Goal: Task Accomplishment & Management: Use online tool/utility

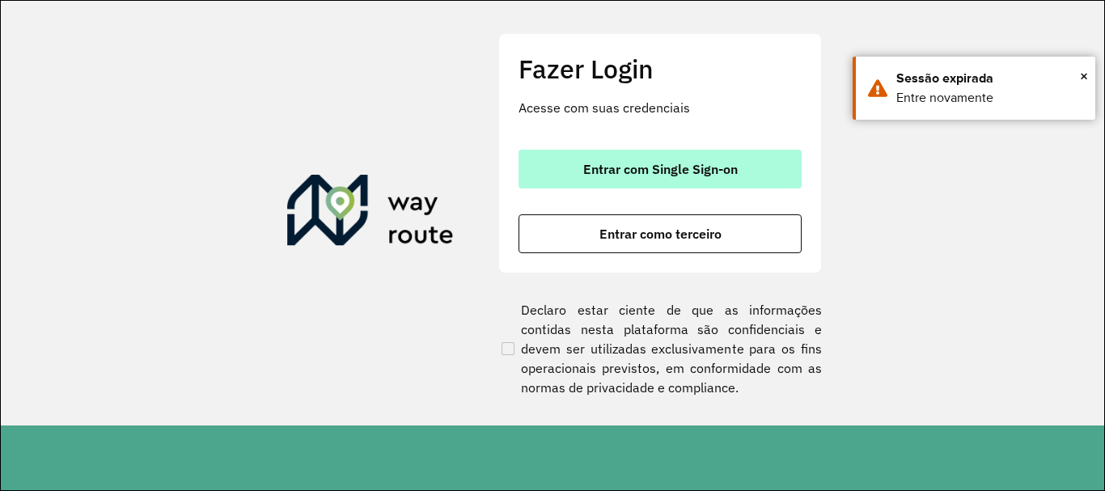
click at [583, 180] on button "Entrar com Single Sign-on" at bounding box center [660, 169] width 283 height 39
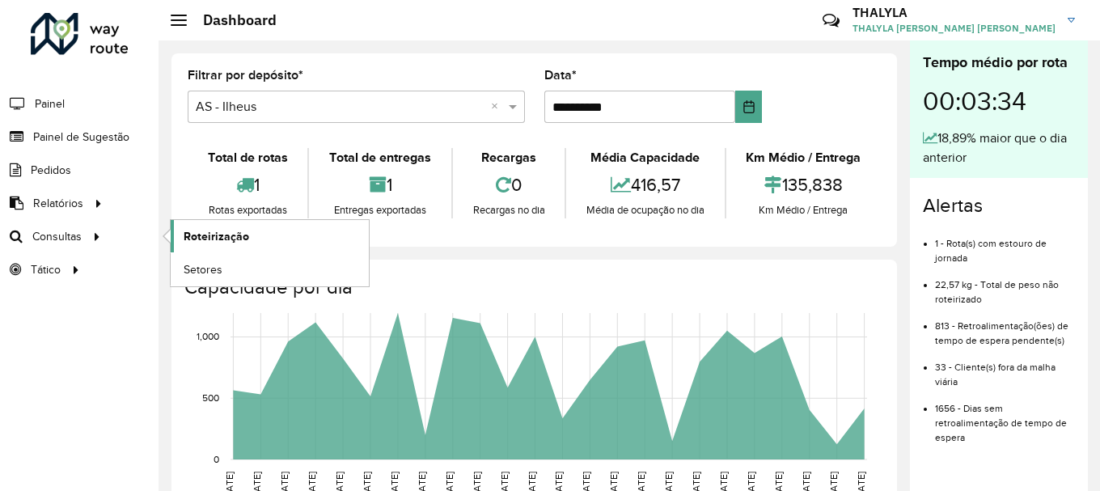
click at [224, 248] on link "Roteirização" at bounding box center [270, 236] width 198 height 32
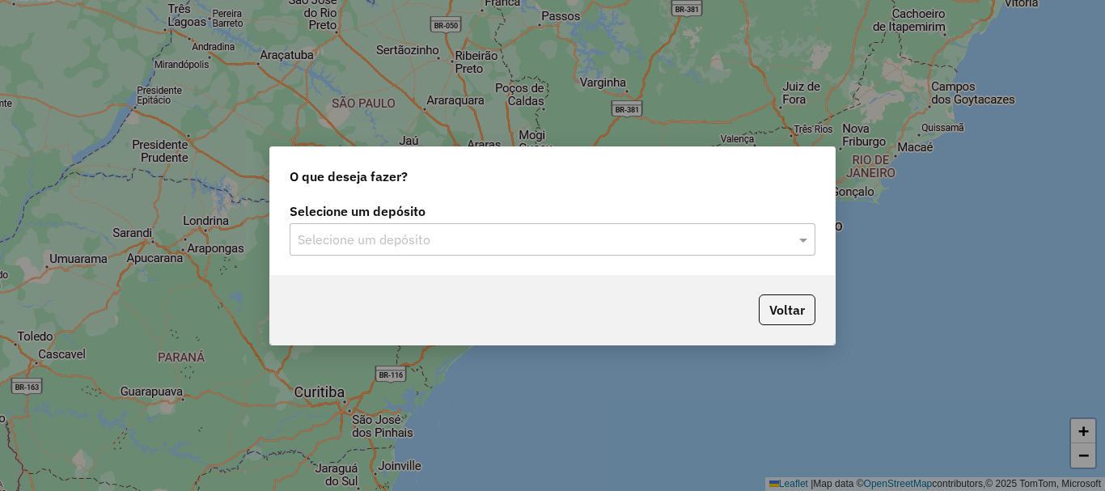
click at [421, 250] on div "Selecione um depósito" at bounding box center [553, 239] width 526 height 32
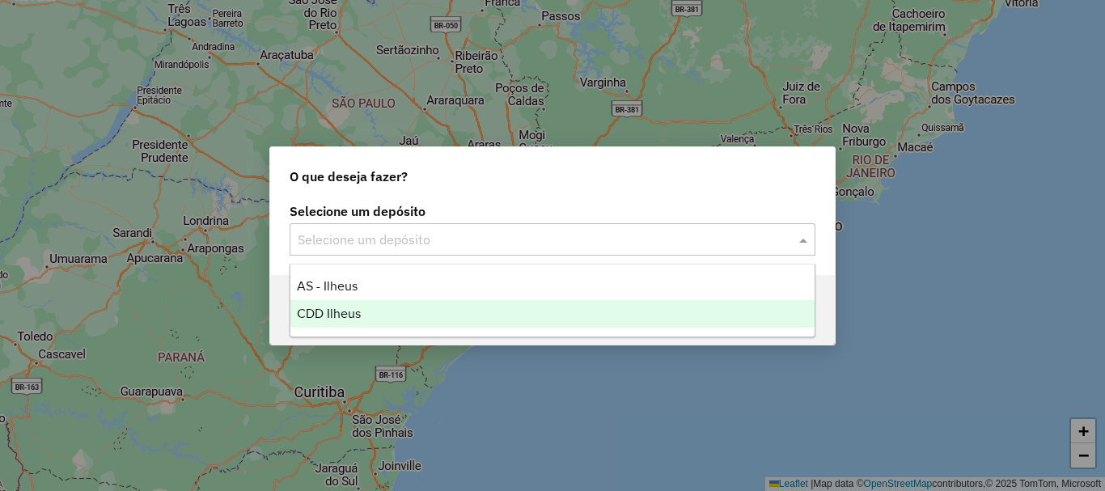
click at [363, 303] on div "CDD Ilheus" at bounding box center [552, 314] width 524 height 28
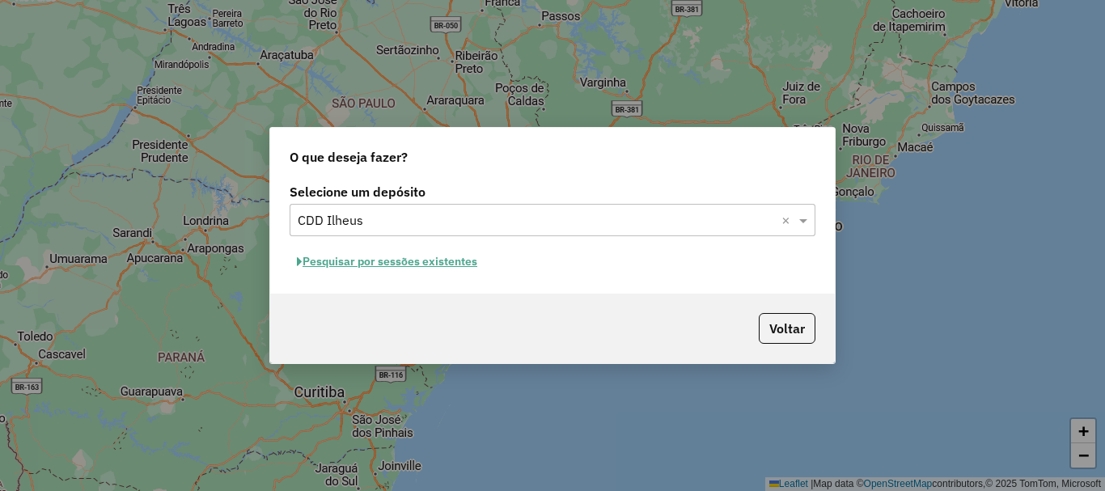
click at [392, 265] on button "Pesquisar por sessões existentes" at bounding box center [387, 261] width 195 height 25
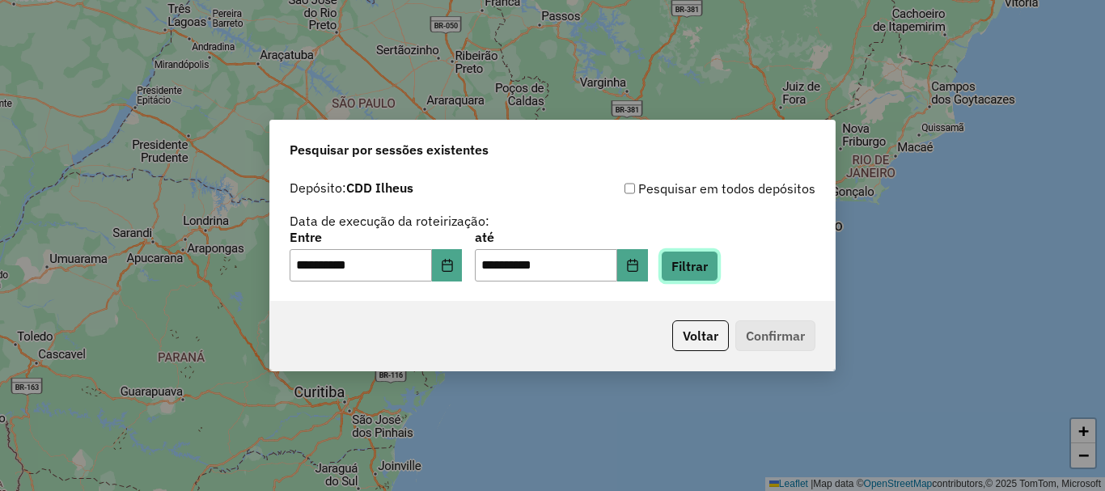
click at [711, 269] on button "Filtrar" at bounding box center [689, 266] width 57 height 31
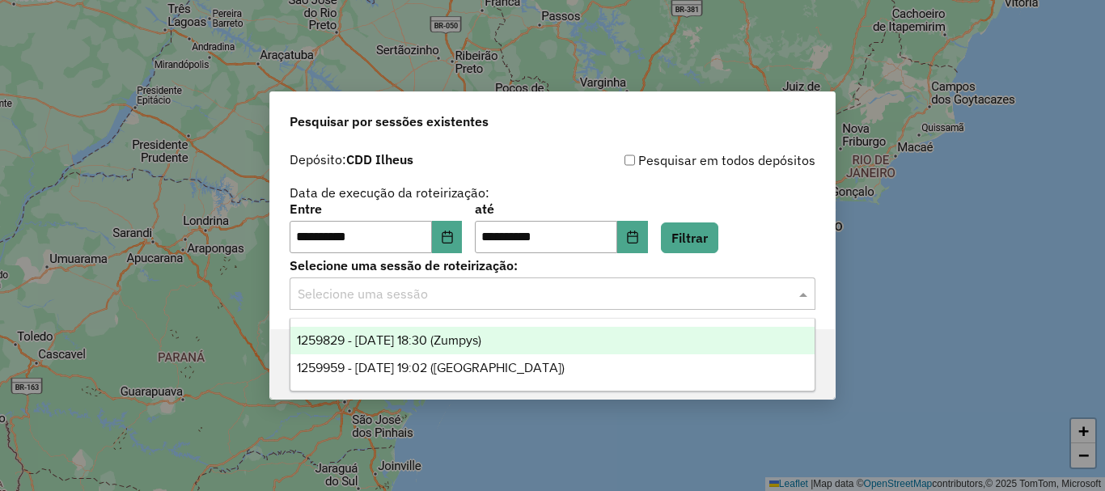
click at [564, 281] on div "Selecione uma sessão" at bounding box center [553, 294] width 526 height 32
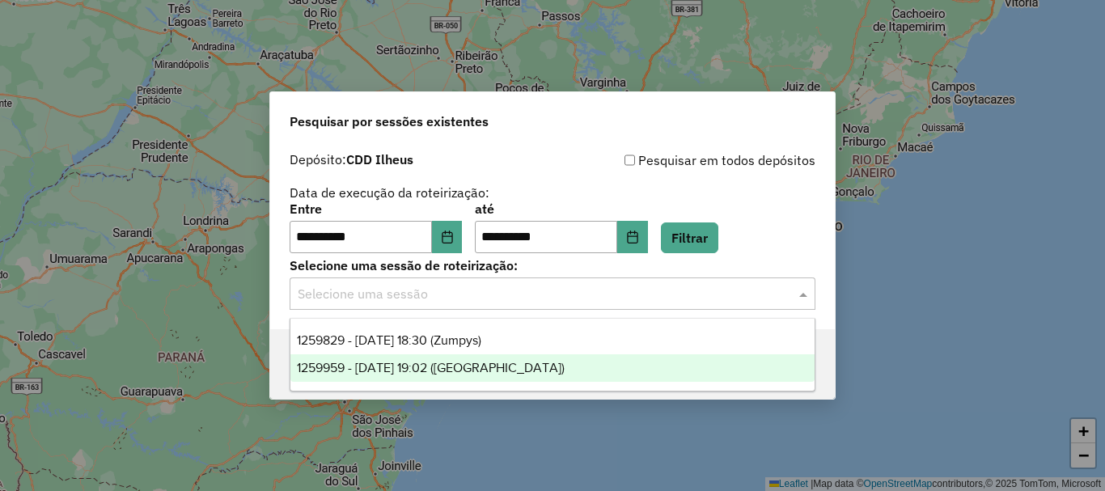
click at [440, 355] on div "1259959 - [DATE] 19:02 ([GEOGRAPHIC_DATA])" at bounding box center [552, 368] width 524 height 28
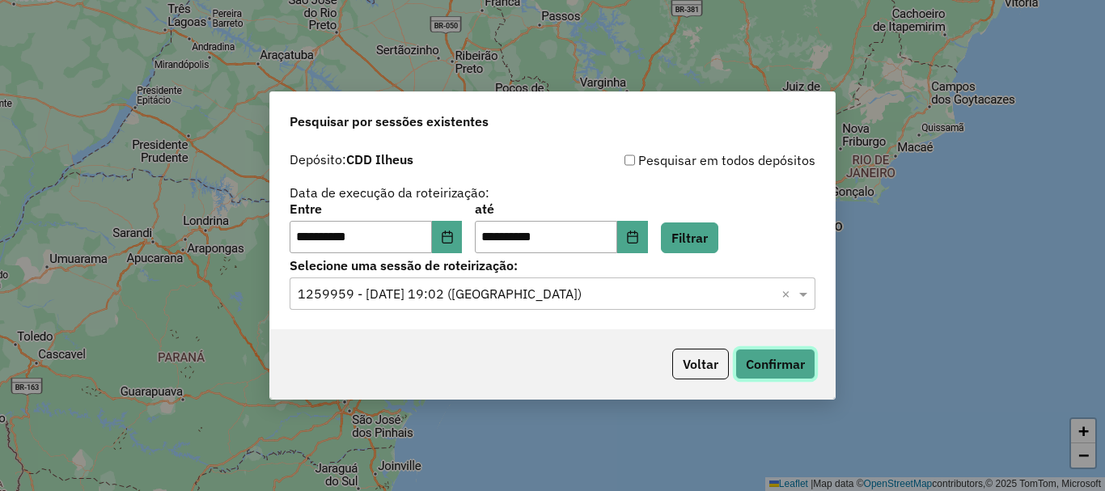
click at [783, 358] on button "Confirmar" at bounding box center [775, 364] width 80 height 31
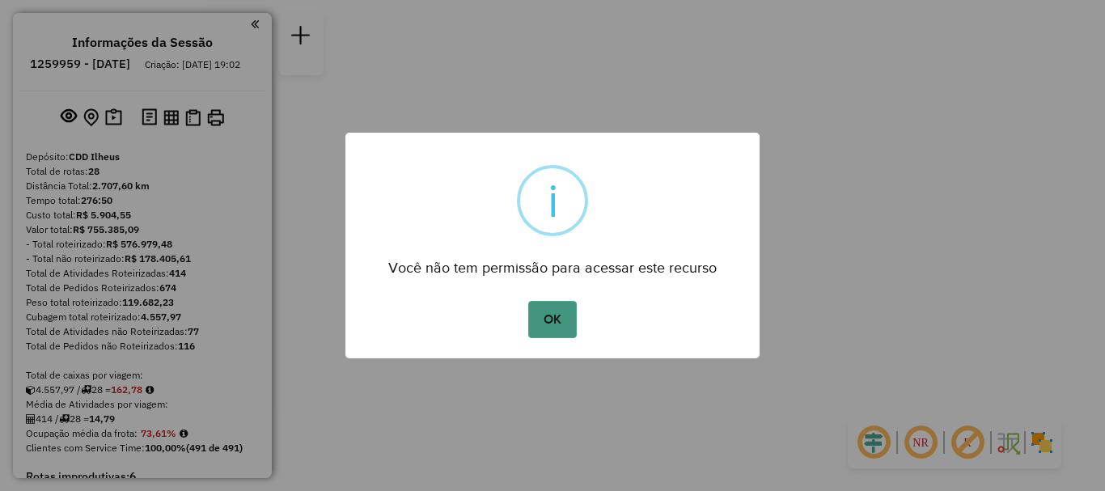
click at [549, 326] on button "OK" at bounding box center [552, 319] width 48 height 37
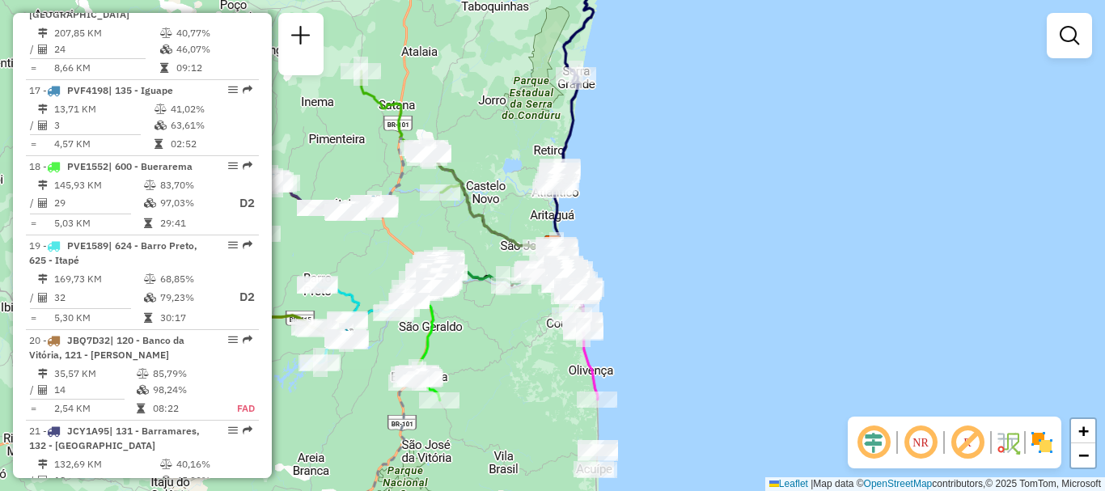
scroll to position [2265, 0]
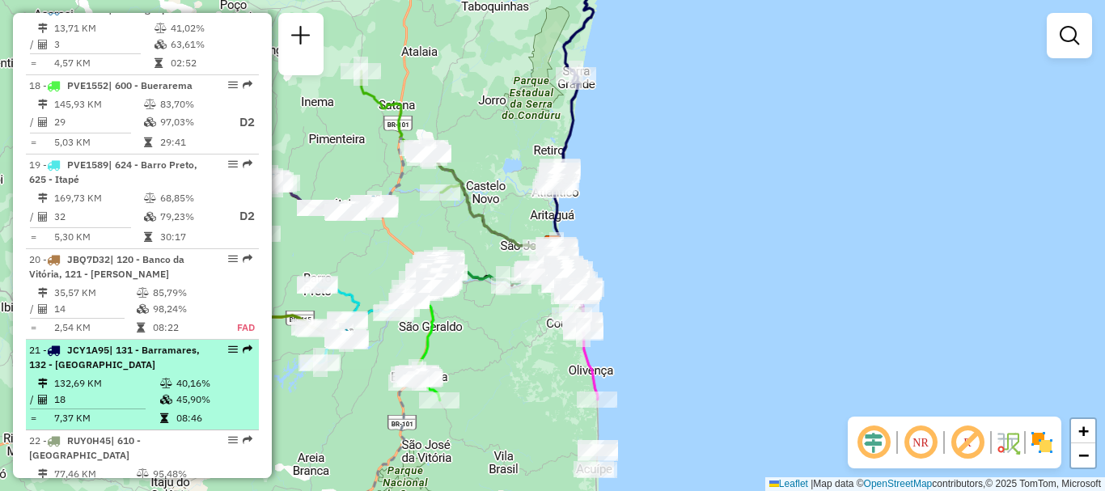
select select "**********"
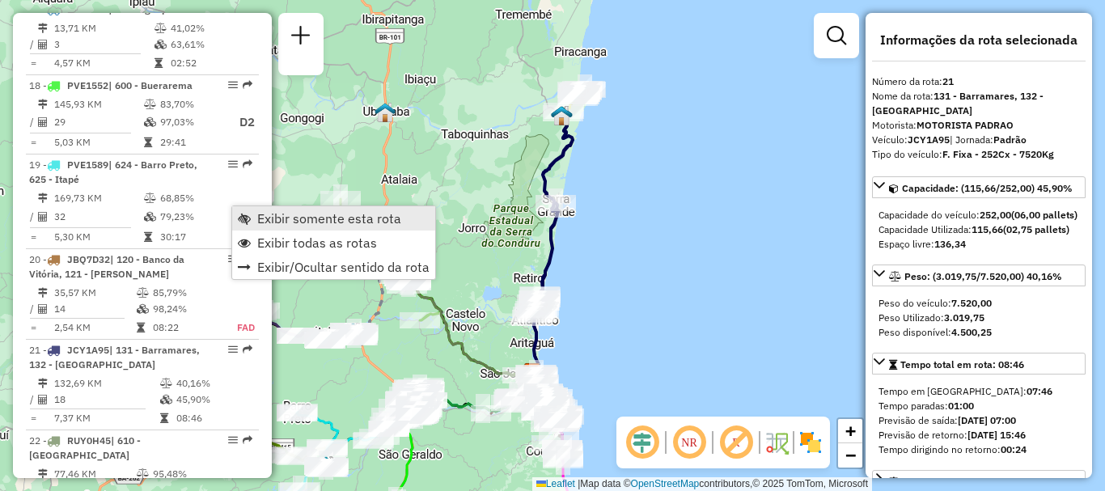
click at [278, 225] on span "Exibir somente esta rota" at bounding box center [329, 218] width 144 height 13
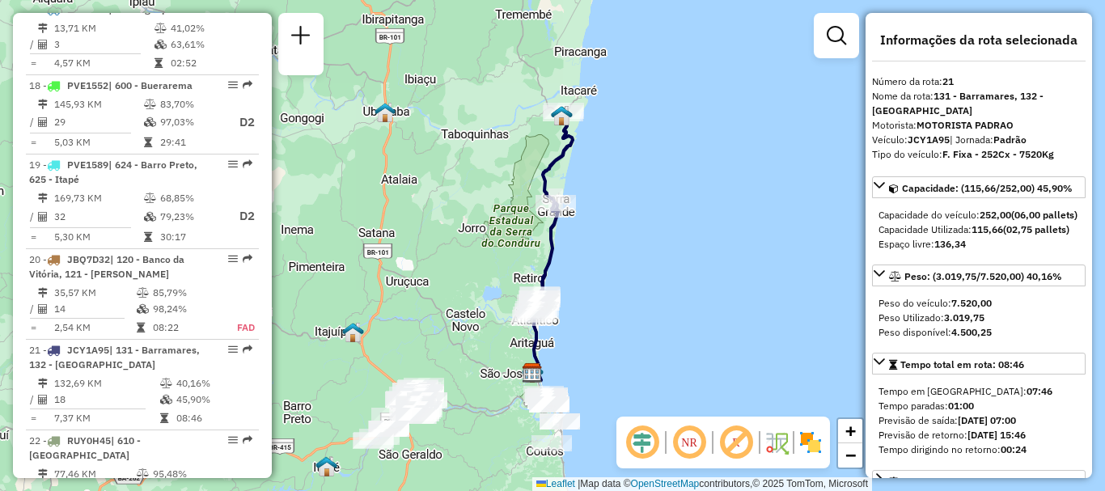
scroll to position [81, 0]
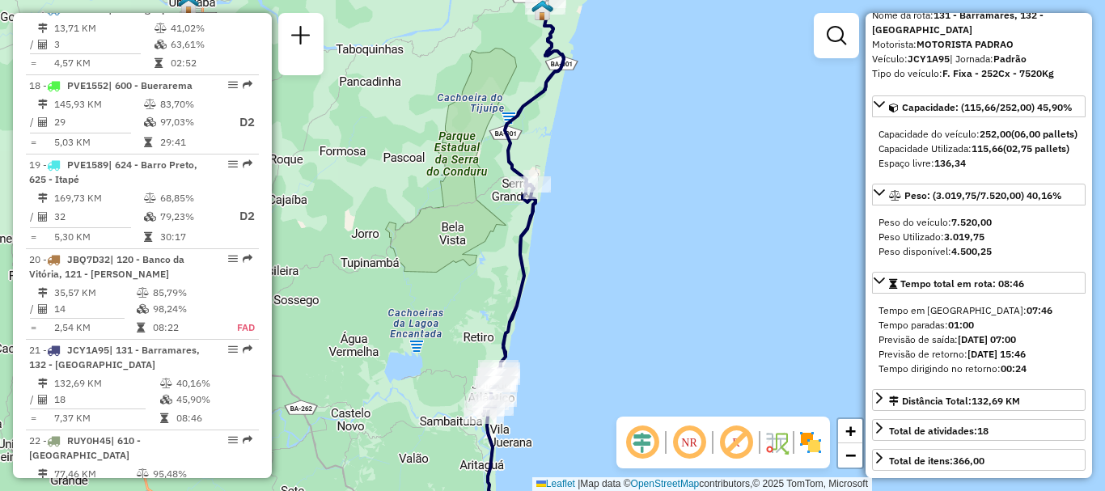
drag, startPoint x: 536, startPoint y: 286, endPoint x: 609, endPoint y: 331, distance: 85.8
click at [609, 331] on div "Janela de atendimento Grade de atendimento Capacidade Transportadoras Veículos …" at bounding box center [552, 245] width 1105 height 491
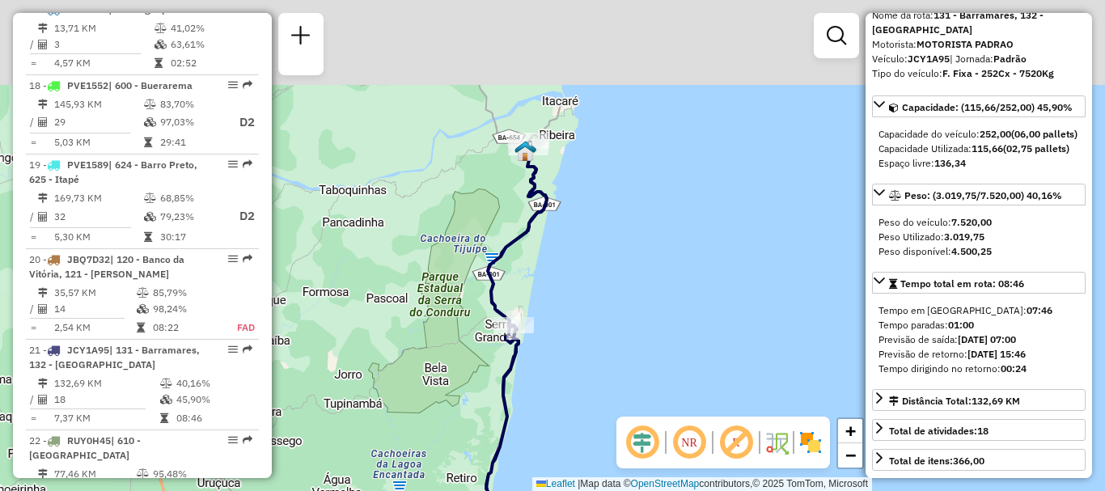
drag, startPoint x: 638, startPoint y: 186, endPoint x: 621, endPoint y: 328, distance: 143.4
click at [621, 328] on div "Janela de atendimento Grade de atendimento Capacidade Transportadoras Veículos …" at bounding box center [552, 245] width 1105 height 491
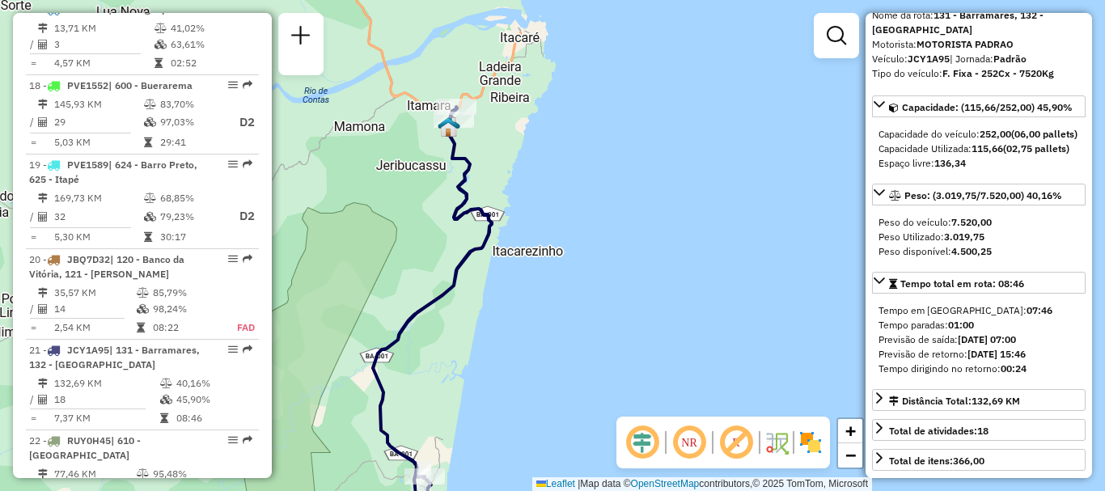
drag, startPoint x: 545, startPoint y: 154, endPoint x: 595, endPoint y: 288, distance: 143.7
click at [595, 288] on div "Janela de atendimento Grade de atendimento Capacidade Transportadoras Veículos …" at bounding box center [552, 245] width 1105 height 491
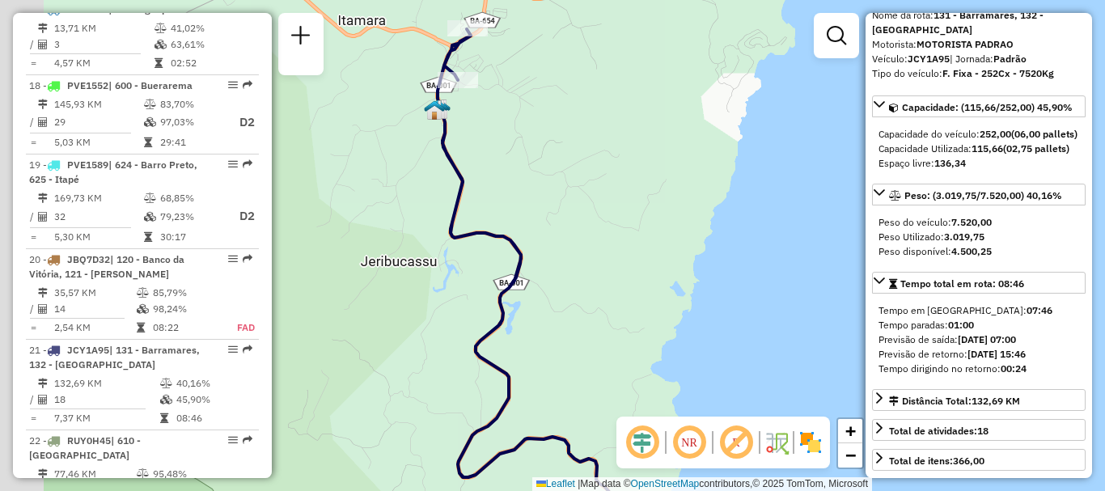
drag, startPoint x: 479, startPoint y: 185, endPoint x: 592, endPoint y: 176, distance: 113.7
click at [592, 176] on div "Janela de atendimento Grade de atendimento Capacidade Transportadoras Veículos …" at bounding box center [552, 245] width 1105 height 491
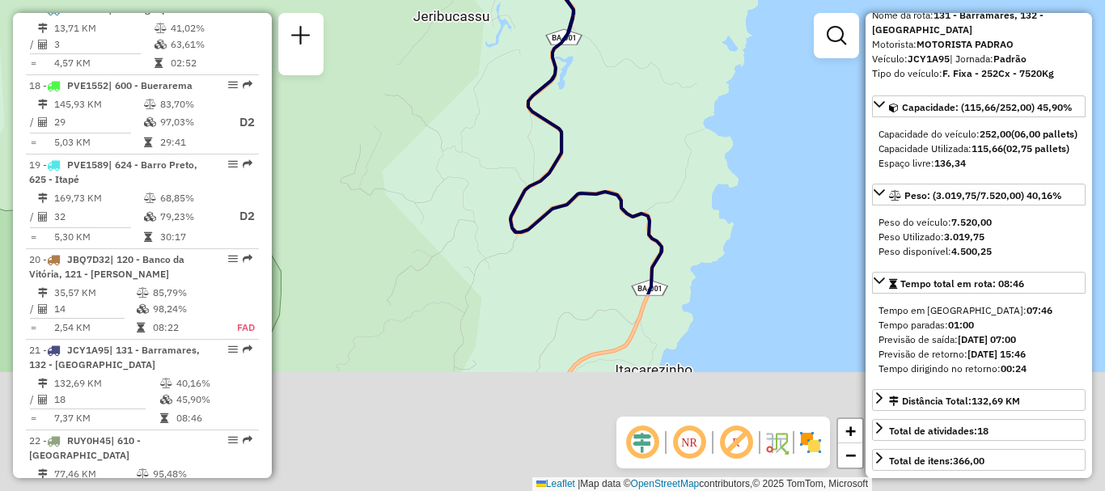
drag, startPoint x: 599, startPoint y: 365, endPoint x: 675, endPoint y: 24, distance: 349.0
click at [675, 24] on div "Janela de atendimento Grade de atendimento Capacidade Transportadoras Veículos …" at bounding box center [552, 245] width 1105 height 491
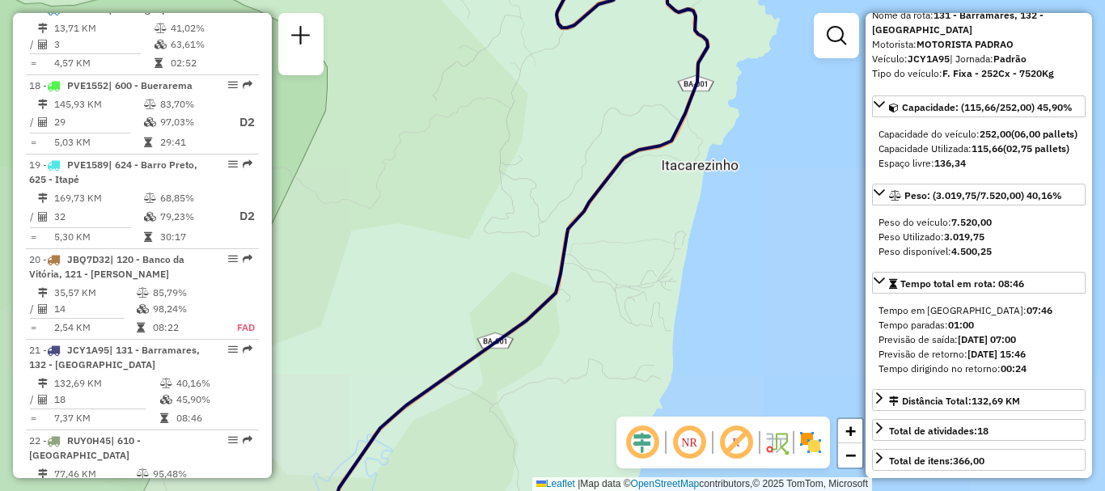
drag, startPoint x: 703, startPoint y: 171, endPoint x: 718, endPoint y: 52, distance: 119.8
click at [718, 57] on div "Janela de atendimento Grade de atendimento Capacidade Transportadoras Veículos …" at bounding box center [552, 245] width 1105 height 491
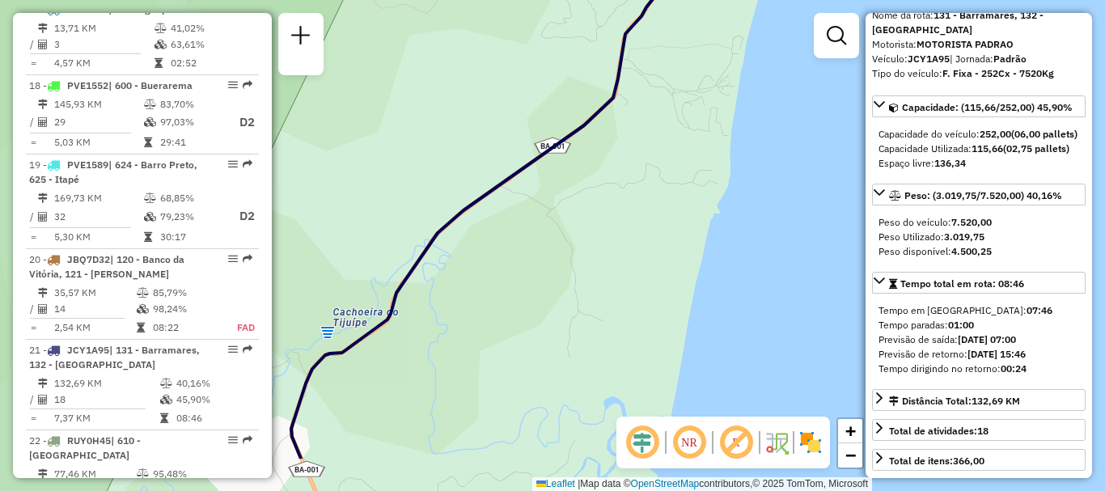
drag, startPoint x: 681, startPoint y: 290, endPoint x: 770, endPoint y: 177, distance: 144.1
click at [771, 169] on div "Janela de atendimento Grade de atendimento Capacidade Transportadoras Veículos …" at bounding box center [552, 245] width 1105 height 491
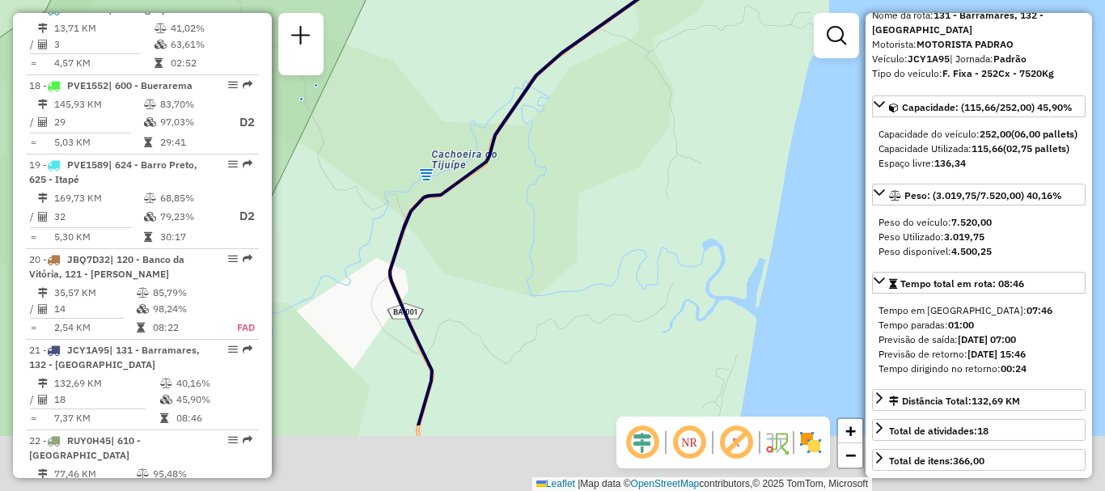
drag, startPoint x: 585, startPoint y: 337, endPoint x: 655, endPoint y: 179, distance: 172.8
click at [651, 185] on div "Janela de atendimento Grade de atendimento Capacidade Transportadoras Veículos …" at bounding box center [552, 245] width 1105 height 491
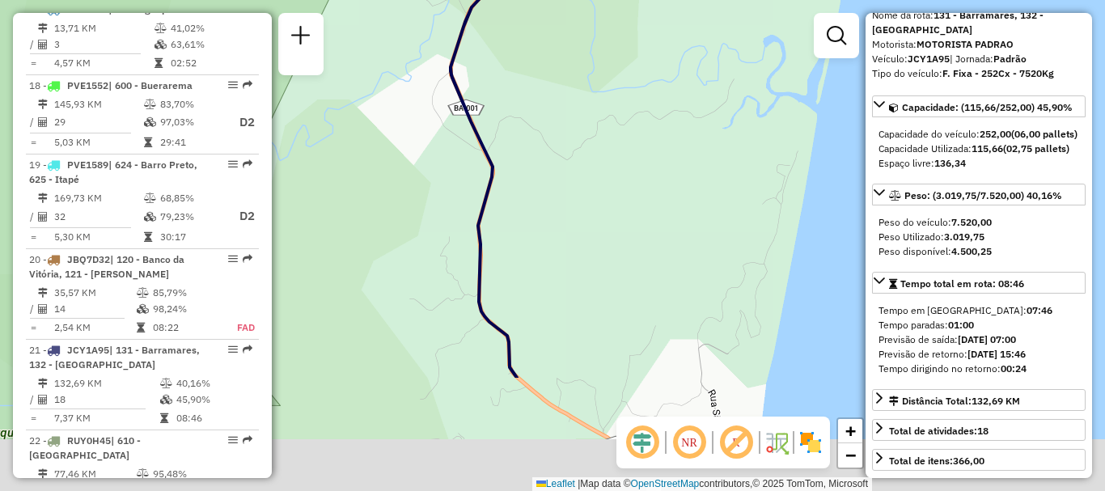
drag, startPoint x: 593, startPoint y: 357, endPoint x: 639, endPoint y: 181, distance: 181.5
click at [639, 181] on div "Janela de atendimento Grade de atendimento Capacidade Transportadoras Veículos …" at bounding box center [552, 245] width 1105 height 491
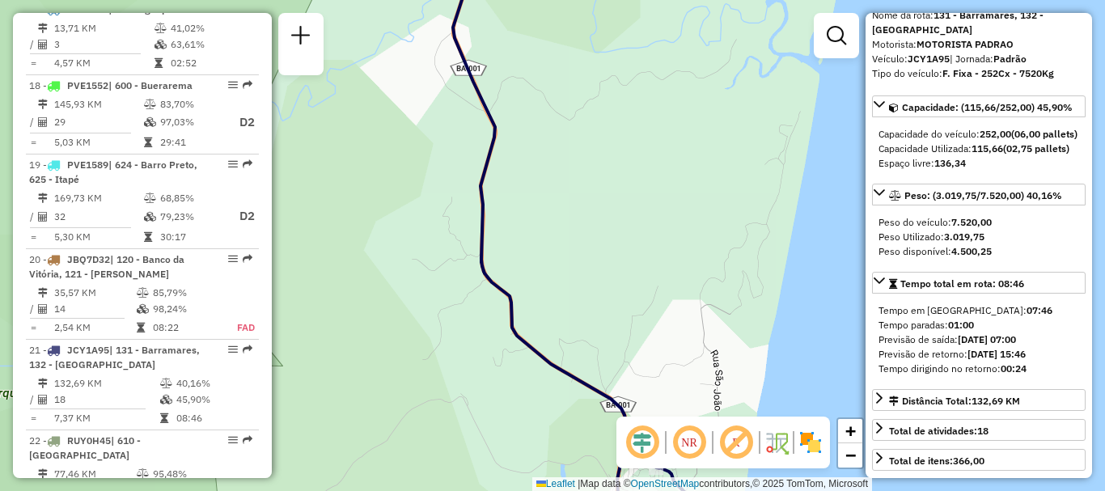
drag, startPoint x: 640, startPoint y: 324, endPoint x: 553, endPoint y: 75, distance: 264.1
click at [553, 78] on div "Janela de atendimento Grade de atendimento Capacidade Transportadoras Veículos …" at bounding box center [552, 245] width 1105 height 491
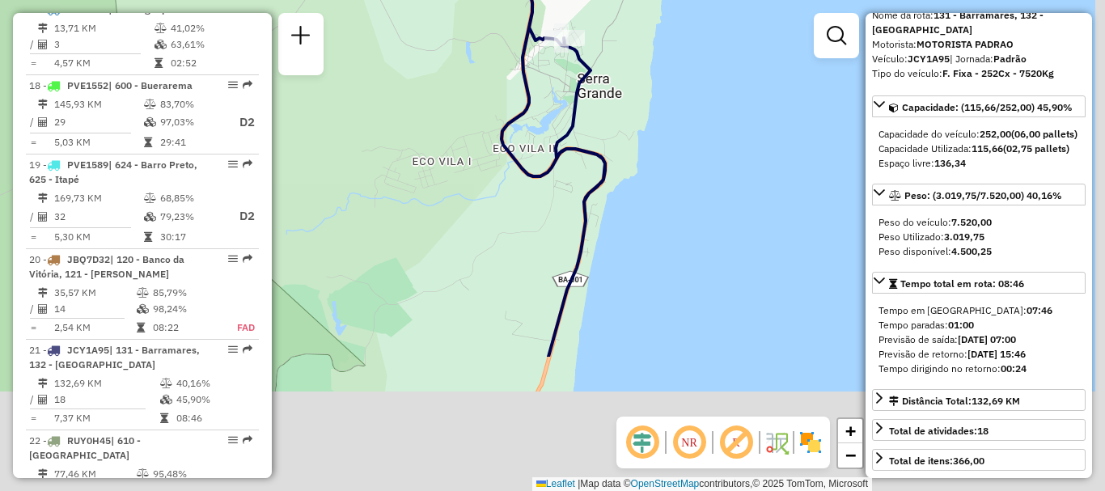
drag, startPoint x: 660, startPoint y: 296, endPoint x: 651, endPoint y: 113, distance: 183.1
click at [651, 113] on div "Janela de atendimento Grade de atendimento Capacidade Transportadoras Veículos …" at bounding box center [552, 245] width 1105 height 491
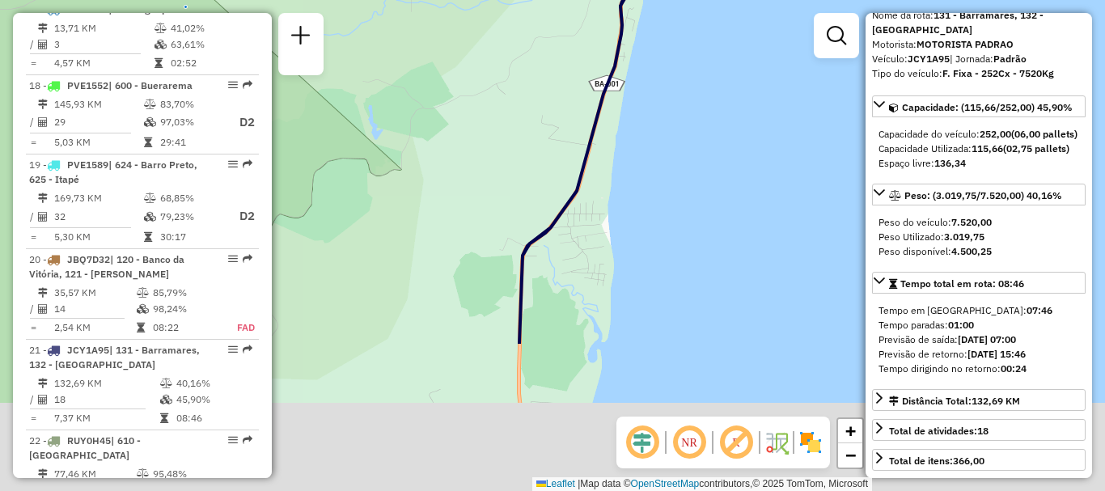
drag, startPoint x: 615, startPoint y: 323, endPoint x: 654, endPoint y: 122, distance: 204.4
click at [654, 122] on div "Janela de atendimento Grade de atendimento Capacidade Transportadoras Veículos …" at bounding box center [552, 245] width 1105 height 491
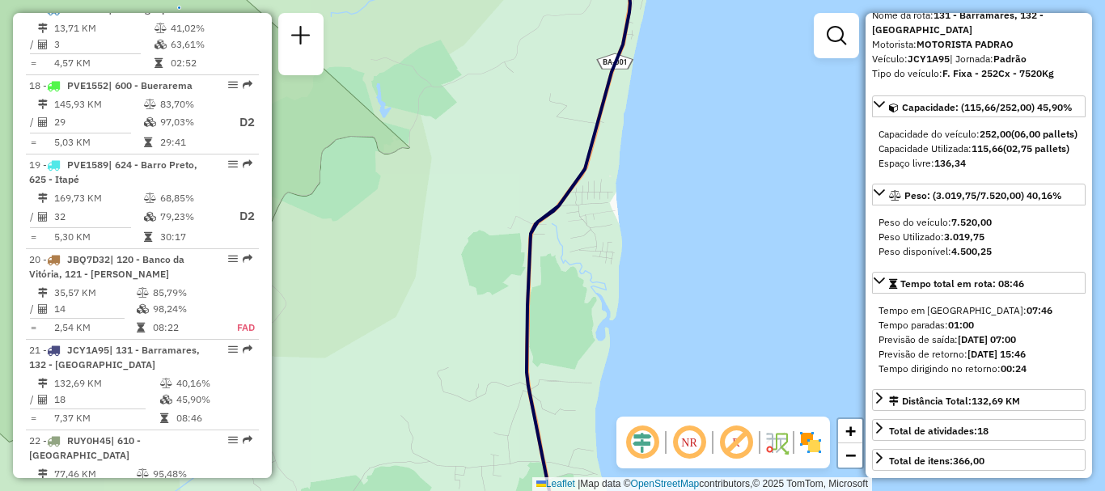
drag, startPoint x: 603, startPoint y: 388, endPoint x: 649, endPoint y: 124, distance: 267.8
click at [645, 147] on div "Janela de atendimento Grade de atendimento Capacidade Transportadoras Veículos …" at bounding box center [552, 245] width 1105 height 491
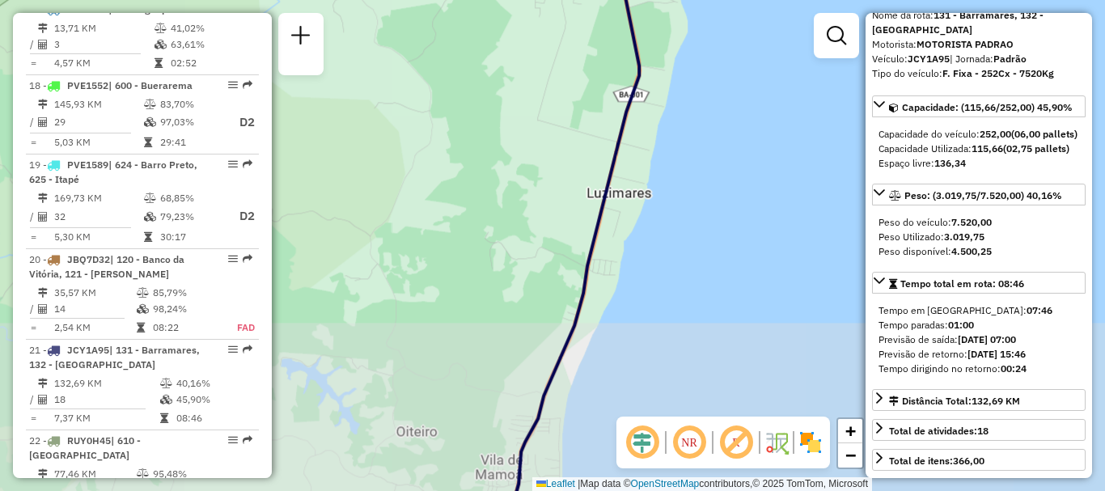
drag, startPoint x: 638, startPoint y: 345, endPoint x: 650, endPoint y: 108, distance: 237.3
click at [650, 108] on div "Janela de atendimento Grade de atendimento Capacidade Transportadoras Veículos …" at bounding box center [552, 245] width 1105 height 491
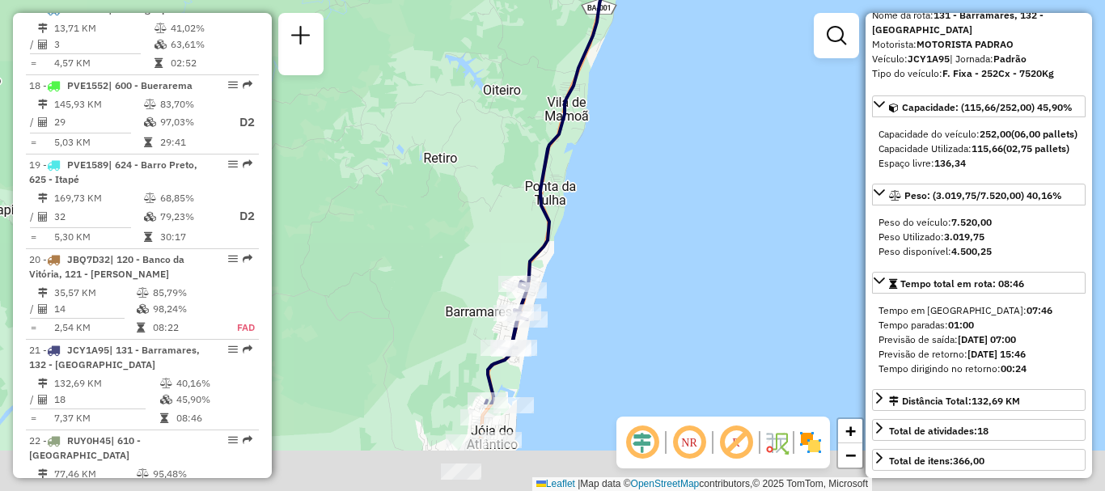
drag, startPoint x: 613, startPoint y: 266, endPoint x: 610, endPoint y: 186, distance: 80.2
click at [610, 186] on div "Janela de atendimento Grade de atendimento Capacidade Transportadoras Veículos …" at bounding box center [552, 245] width 1105 height 491
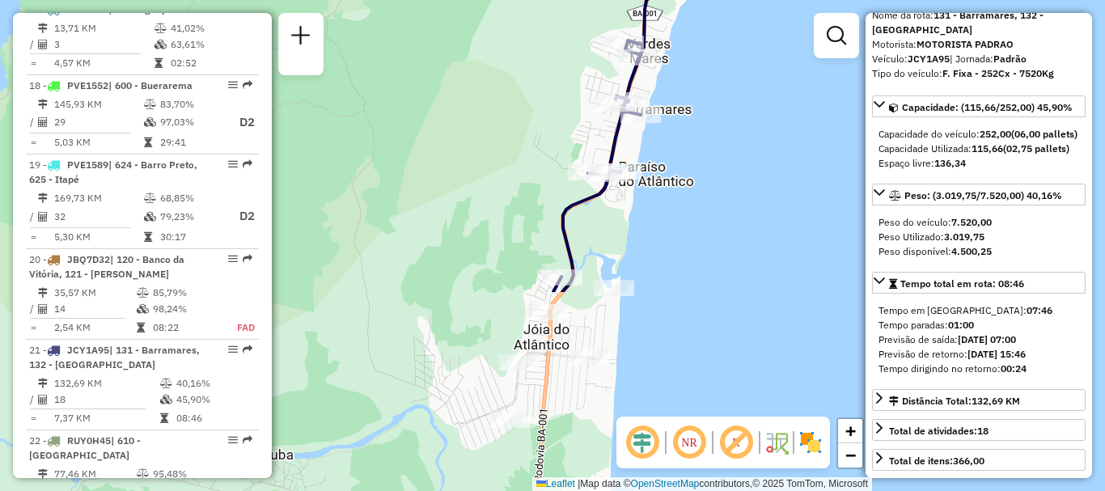
drag, startPoint x: 543, startPoint y: 352, endPoint x: 696, endPoint y: 104, distance: 291.0
click at [696, 104] on div "Janela de atendimento Grade de atendimento Capacidade Transportadoras Veículos …" at bounding box center [552, 245] width 1105 height 491
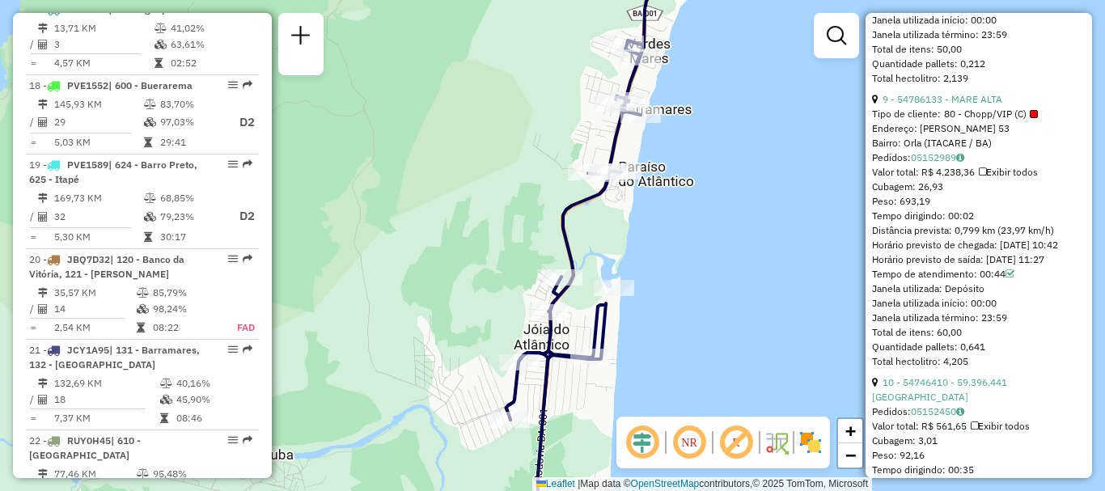
scroll to position [2832, 0]
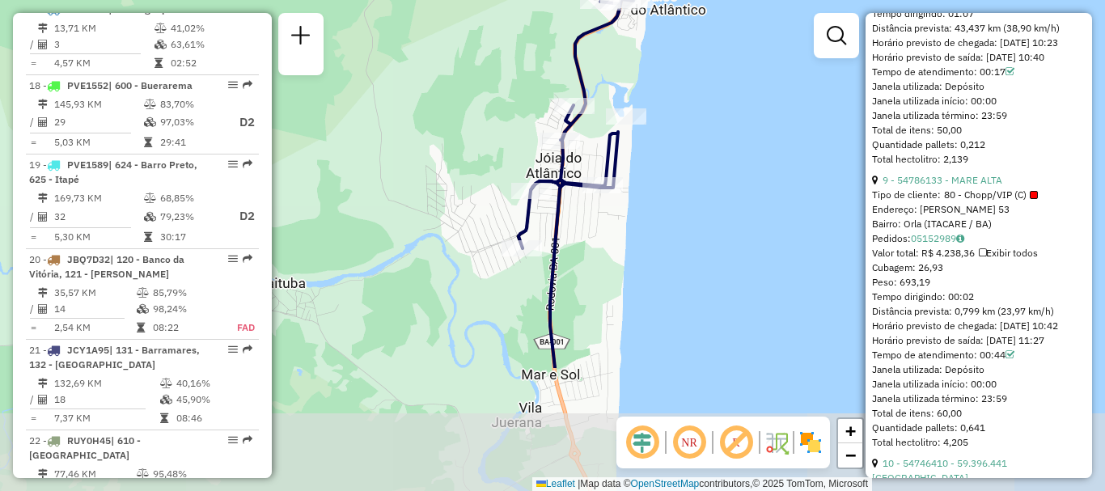
drag, startPoint x: 638, startPoint y: 376, endPoint x: 650, endPoint y: 205, distance: 172.0
click at [650, 205] on div "Janela de atendimento Grade de atendimento Capacidade Transportadoras Veículos …" at bounding box center [552, 245] width 1105 height 491
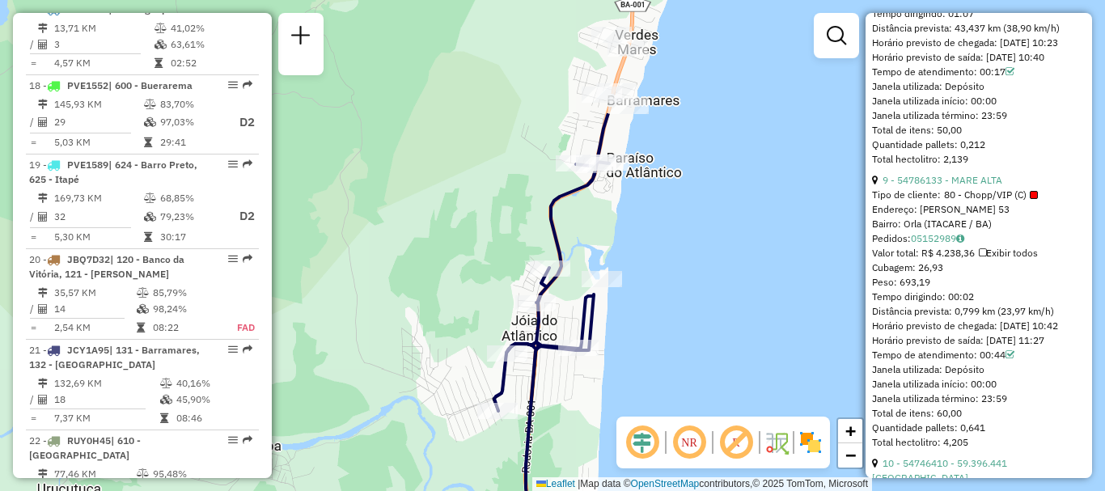
drag, startPoint x: 666, startPoint y: 270, endPoint x: 649, endPoint y: 396, distance: 127.4
click at [649, 396] on div "Janela de atendimento Grade de atendimento Capacidade Transportadoras Veículos …" at bounding box center [552, 245] width 1105 height 491
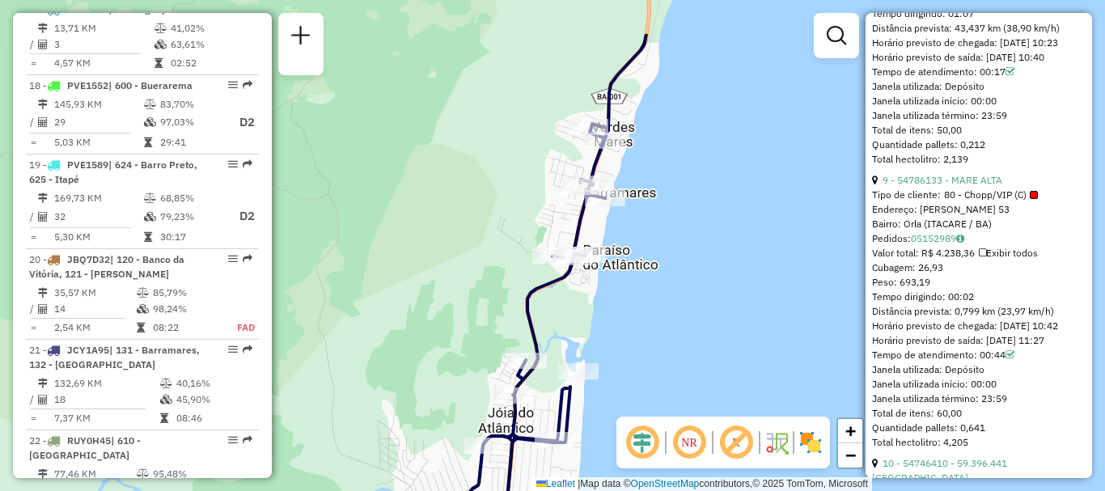
drag, startPoint x: 663, startPoint y: 258, endPoint x: 646, endPoint y: 316, distance: 60.7
click at [646, 316] on div "Janela de atendimento Grade de atendimento Capacidade Transportadoras Veículos …" at bounding box center [552, 245] width 1105 height 491
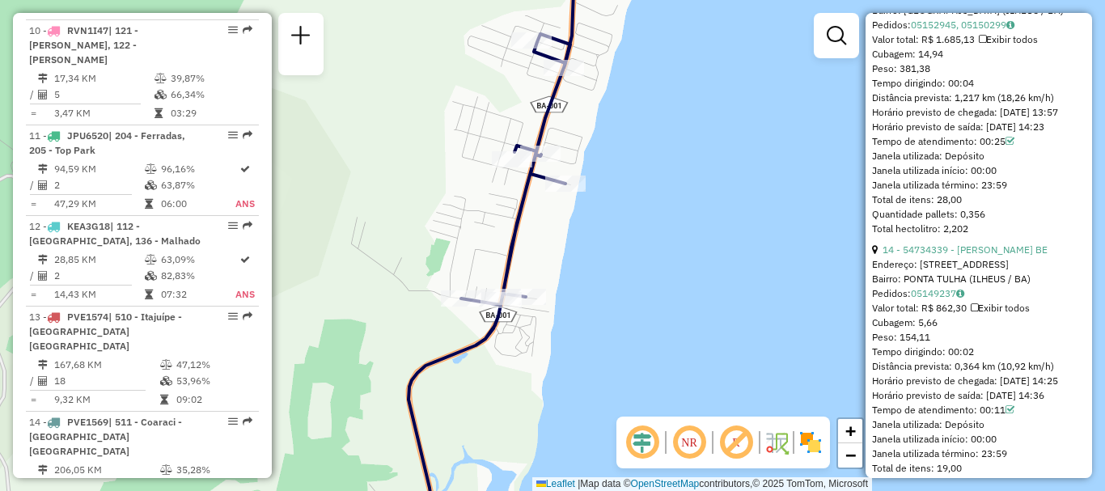
scroll to position [1295, 0]
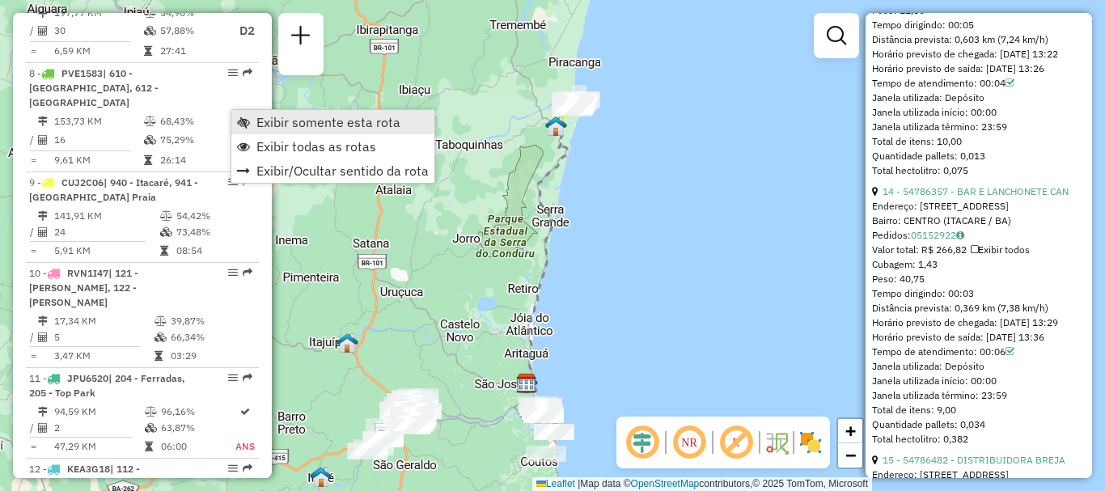
click at [290, 125] on span "Exibir somente esta rota" at bounding box center [328, 122] width 144 height 13
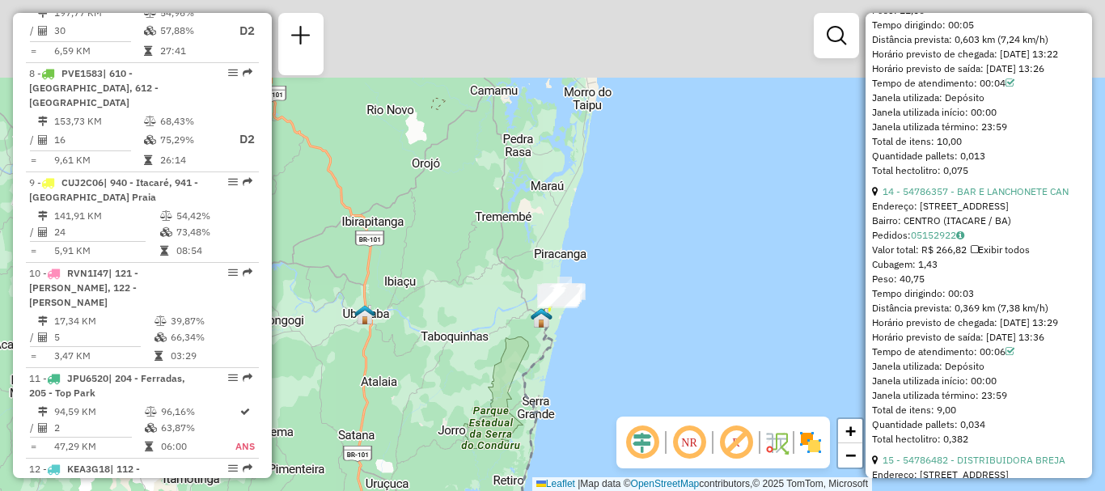
drag, startPoint x: 628, startPoint y: 159, endPoint x: 625, endPoint y: 434, distance: 275.9
click at [625, 434] on hb-router-mapa "Informações da Sessão 1259959 - 05/09/2025 Criação: 04/09/2025 19:02 Depósito: …" at bounding box center [552, 245] width 1105 height 491
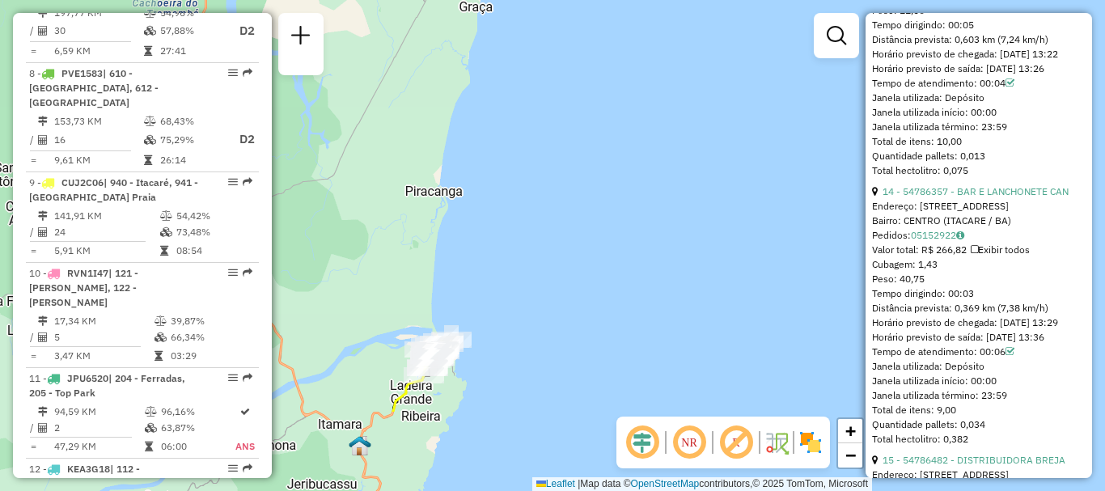
drag, startPoint x: 612, startPoint y: 395, endPoint x: 620, endPoint y: 177, distance: 217.8
click at [617, 180] on div "Janela de atendimento Grade de atendimento Capacidade Transportadoras Veículos …" at bounding box center [552, 245] width 1105 height 491
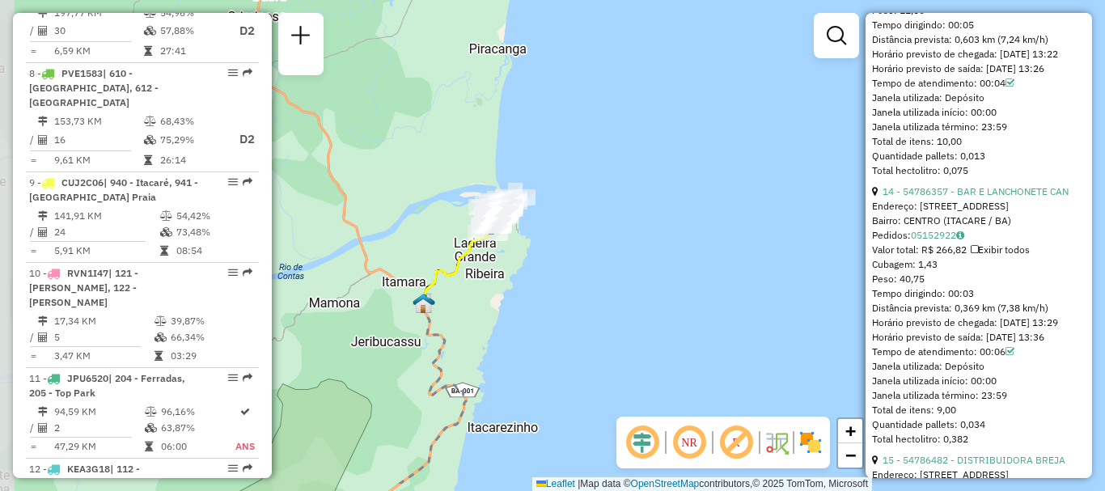
drag, startPoint x: 521, startPoint y: 297, endPoint x: 569, endPoint y: 244, distance: 71.6
click at [569, 244] on div "Janela de atendimento Grade de atendimento Capacidade Transportadoras Veículos …" at bounding box center [552, 245] width 1105 height 491
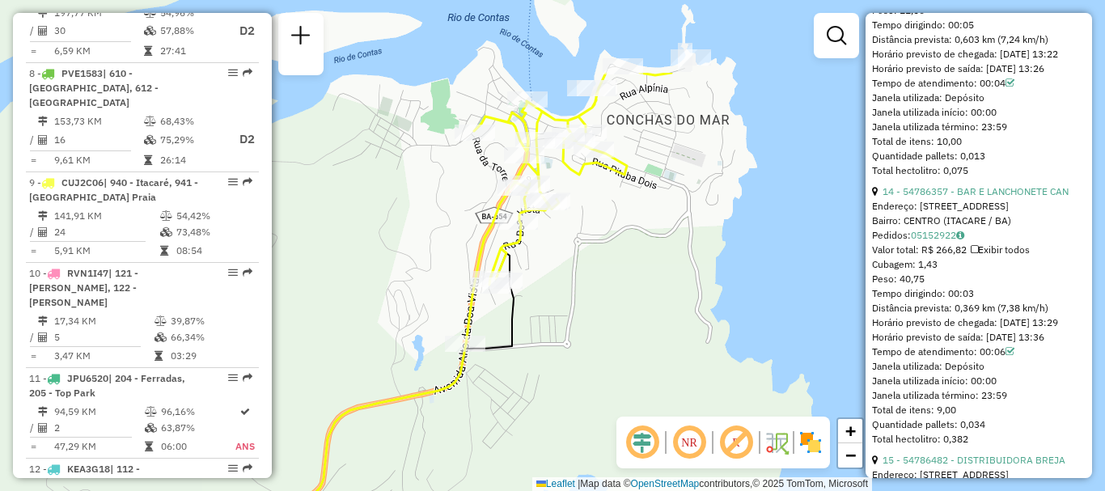
drag, startPoint x: 587, startPoint y: 221, endPoint x: 632, endPoint y: 290, distance: 81.9
click at [632, 290] on div "Janela de atendimento Grade de atendimento Capacidade Transportadoras Veículos …" at bounding box center [552, 245] width 1105 height 491
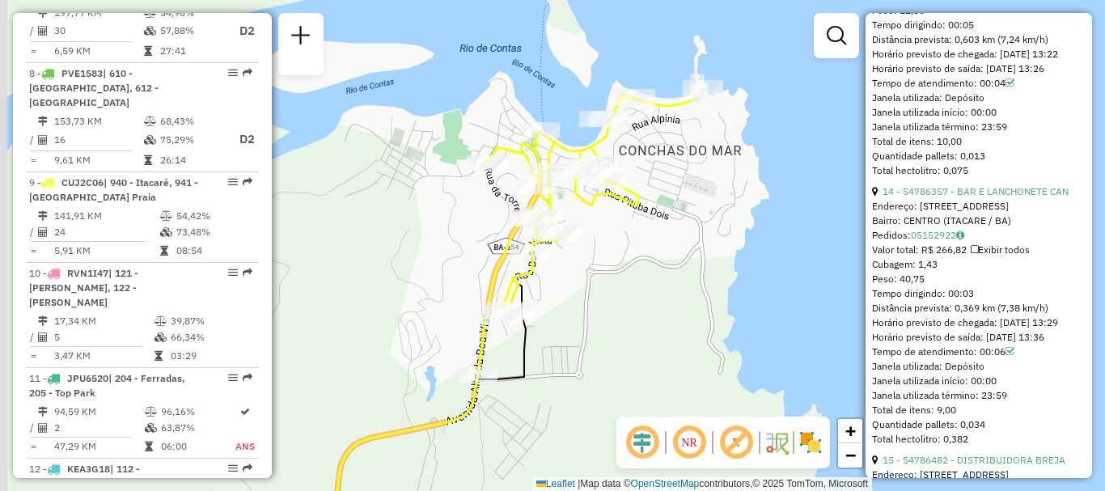
drag, startPoint x: 638, startPoint y: 273, endPoint x: 651, endPoint y: 303, distance: 32.6
click at [651, 303] on div "Janela de atendimento Grade de atendimento Capacidade Transportadoras Veículos …" at bounding box center [552, 245] width 1105 height 491
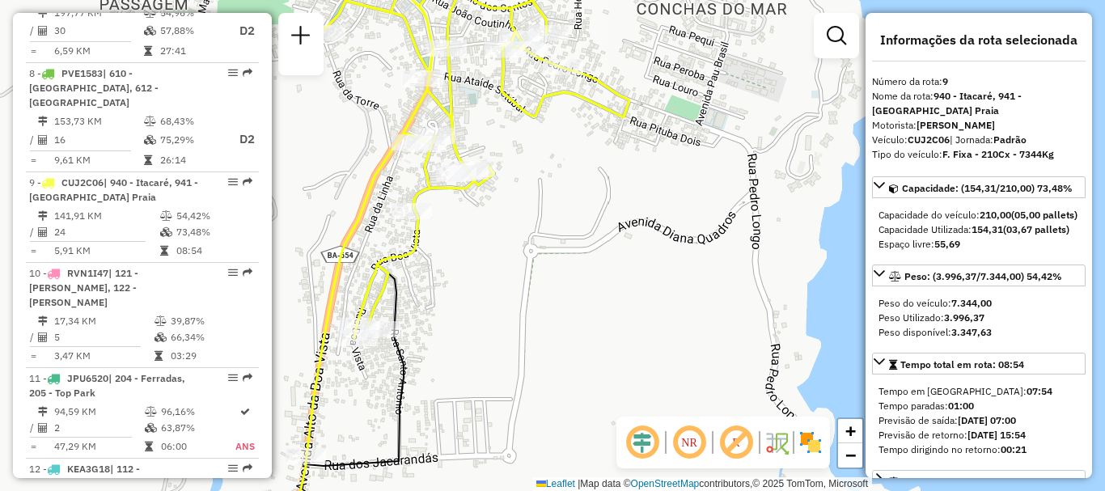
scroll to position [81, 0]
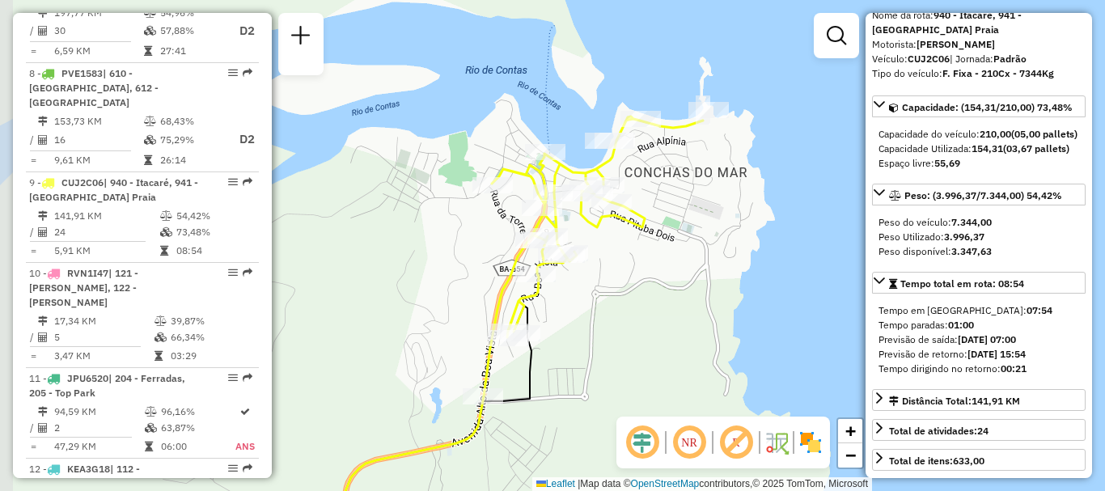
drag, startPoint x: 574, startPoint y: 227, endPoint x: 622, endPoint y: 273, distance: 65.8
click at [622, 273] on div "Janela de atendimento Grade de atendimento Capacidade Transportadoras Veículos …" at bounding box center [552, 245] width 1105 height 491
